Goal: Information Seeking & Learning: Check status

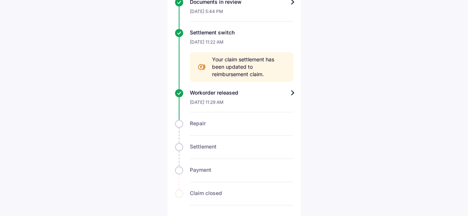
scroll to position [451, 0]
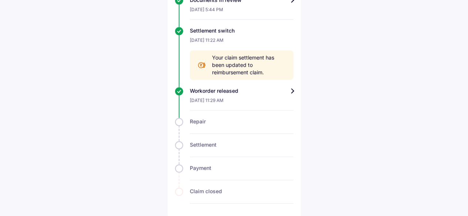
click at [291, 91] on div "Workorder released" at bounding box center [242, 90] width 104 height 7
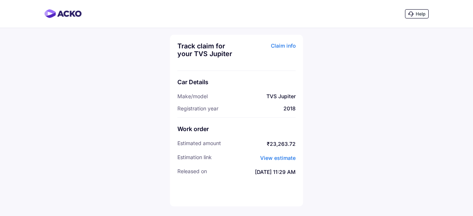
click at [281, 158] on span "View estimate" at bounding box center [277, 158] width 35 height 6
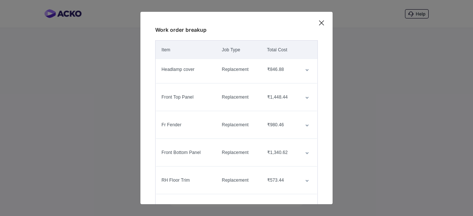
click at [321, 20] on icon at bounding box center [321, 22] width 7 height 7
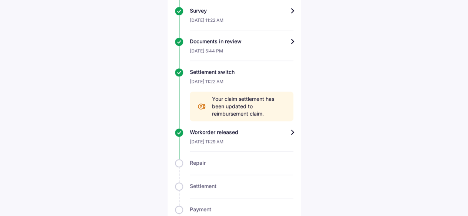
scroll to position [451, 0]
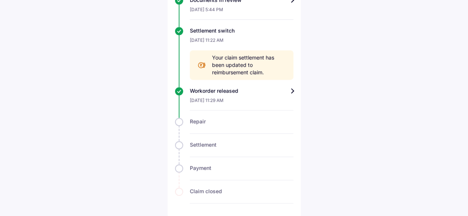
click at [238, 62] on span "Your claim settlement has been updated to reimbursement claim." at bounding box center [249, 65] width 74 height 22
click at [291, 89] on div "Workorder released" at bounding box center [242, 90] width 104 height 7
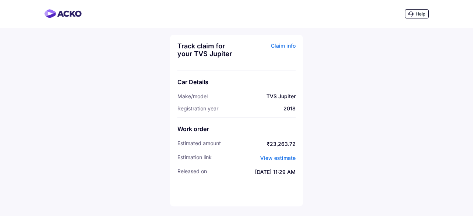
click at [279, 46] on div "Claim info" at bounding box center [266, 52] width 57 height 21
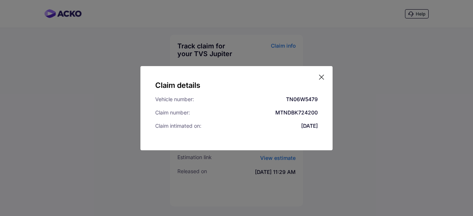
click at [319, 76] on icon at bounding box center [321, 77] width 7 height 7
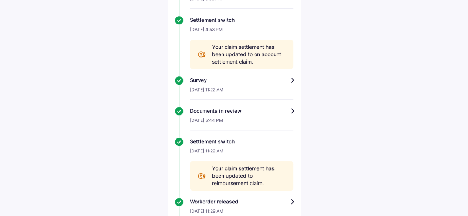
scroll to position [451, 0]
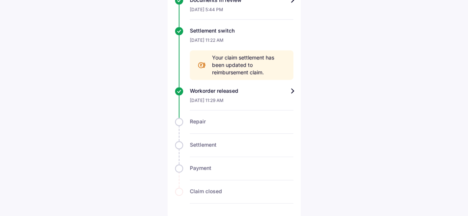
click at [176, 145] on div "Settlement" at bounding box center [234, 149] width 118 height 16
click at [178, 143] on div "Settlement" at bounding box center [234, 149] width 118 height 16
click at [285, 131] on div at bounding box center [242, 129] width 104 height 9
